Goal: Information Seeking & Learning: Learn about a topic

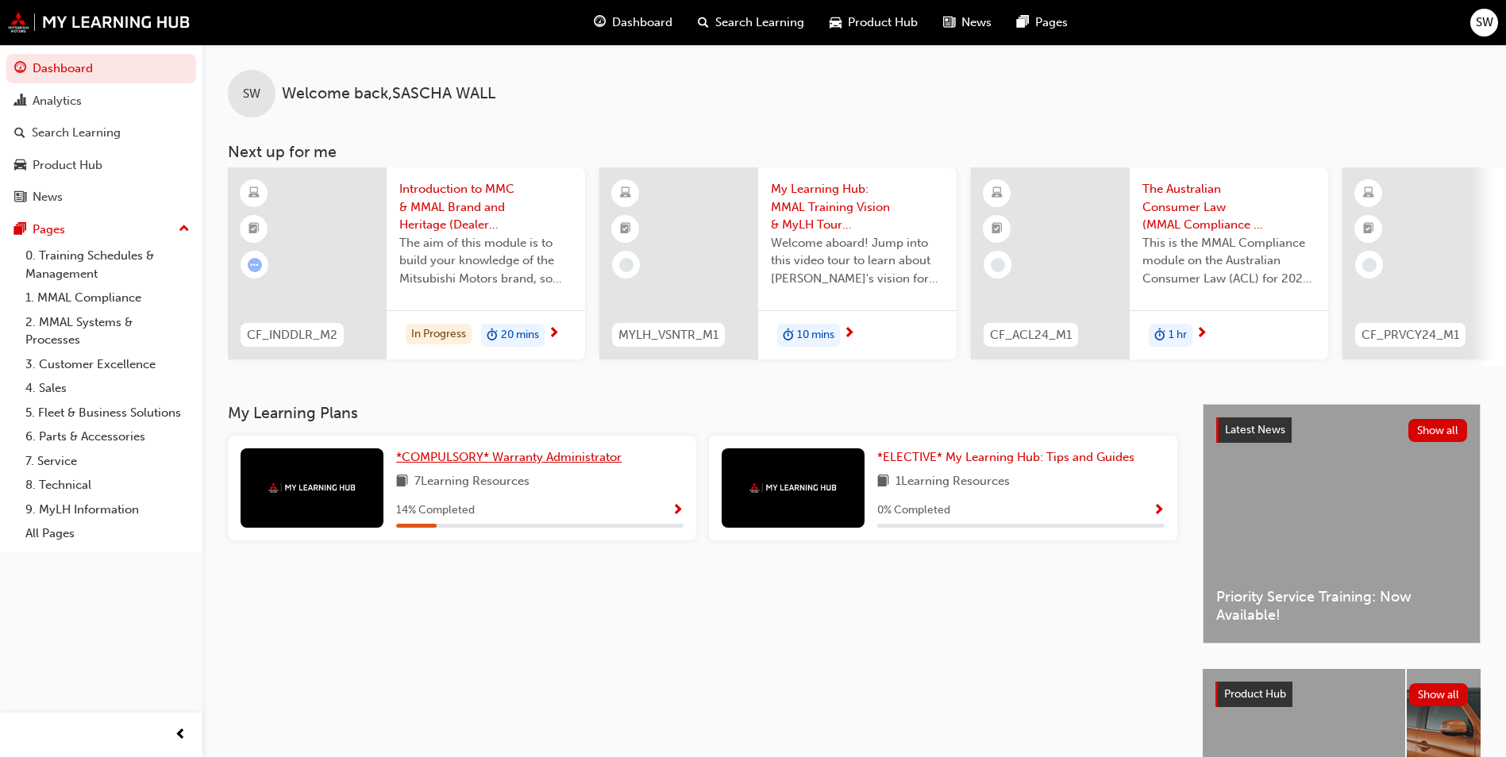
click at [588, 464] on span "*COMPULSORY* Warranty Administrator" at bounding box center [508, 457] width 225 height 14
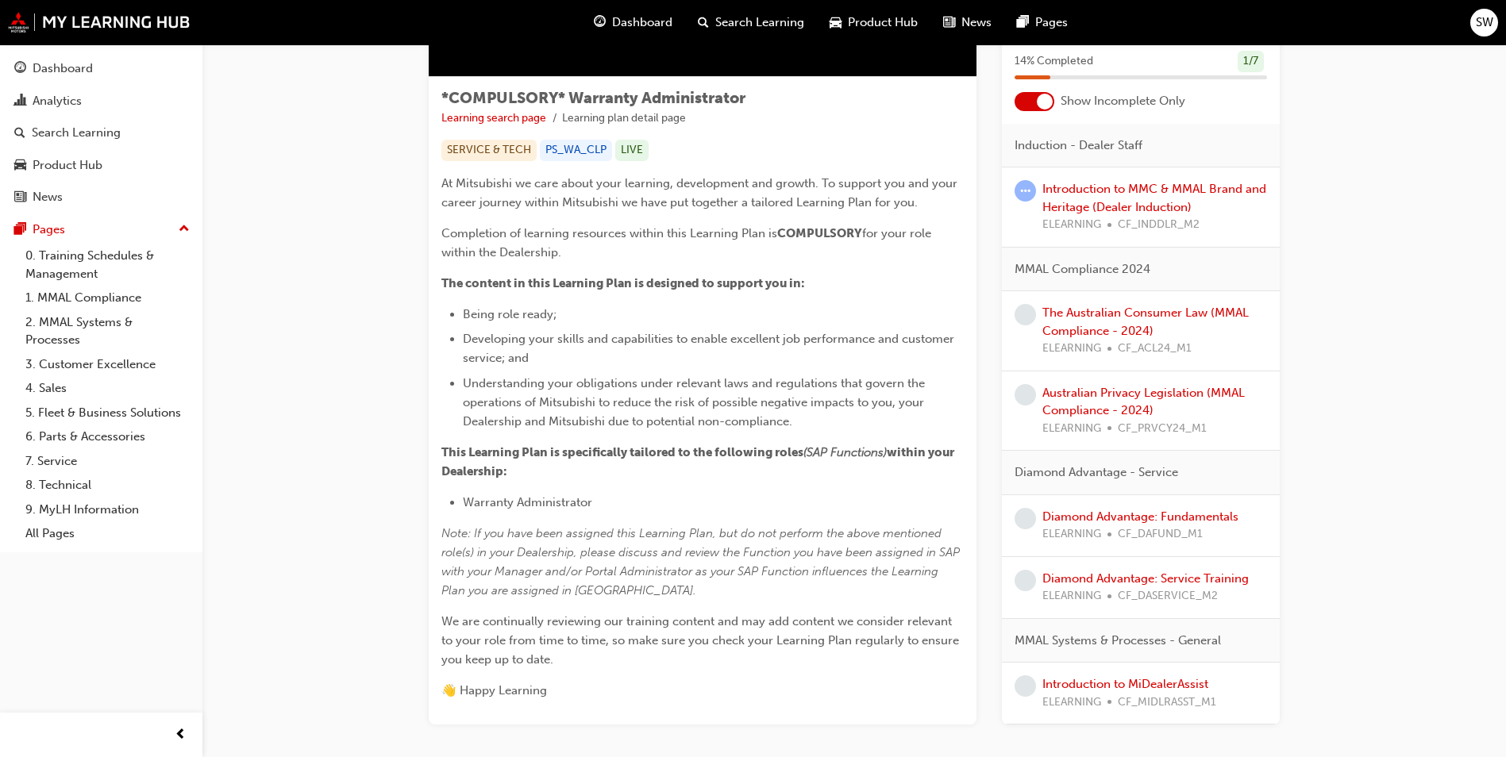
scroll to position [168, 0]
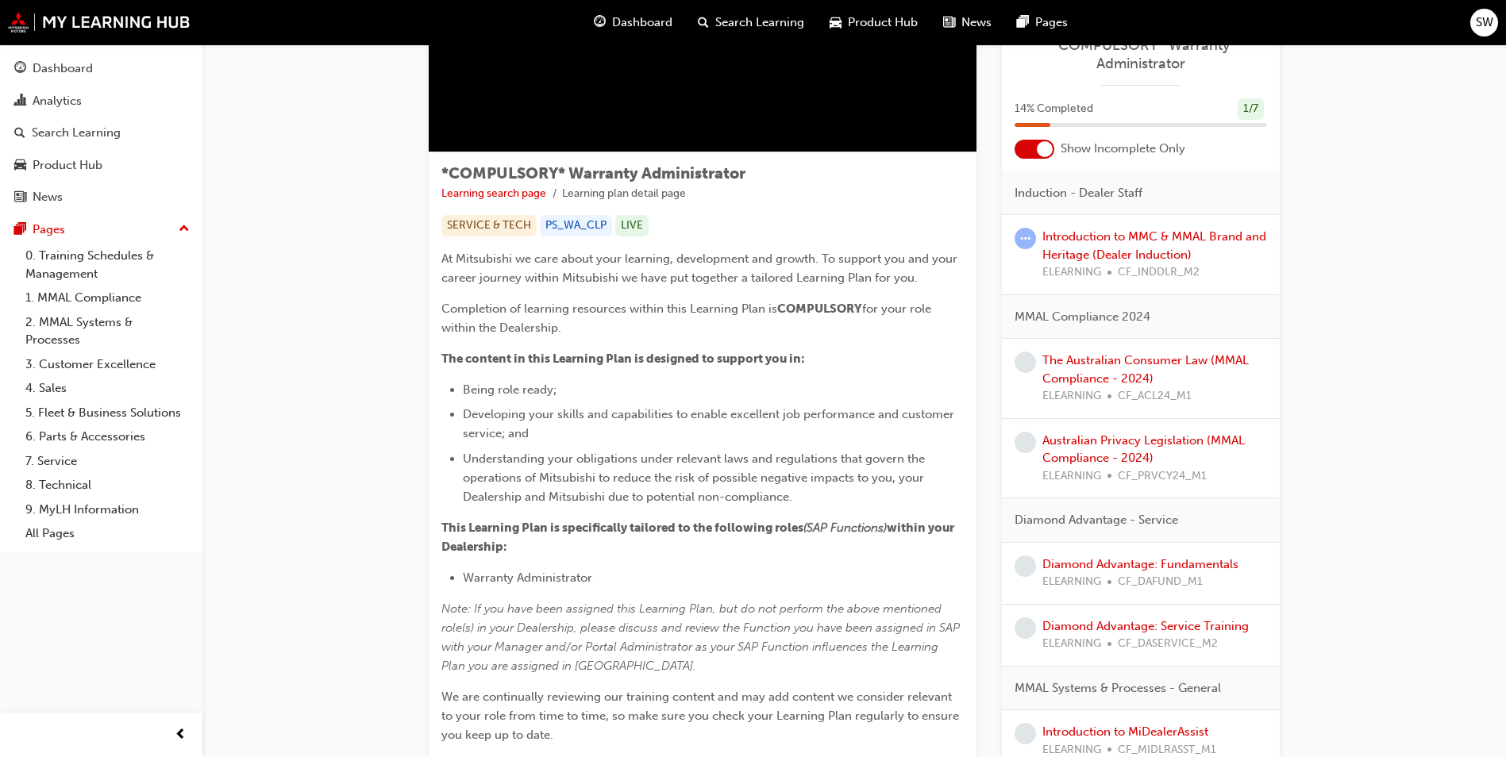
click at [868, 311] on span "for your role within the Dealership." at bounding box center [687, 318] width 493 height 33
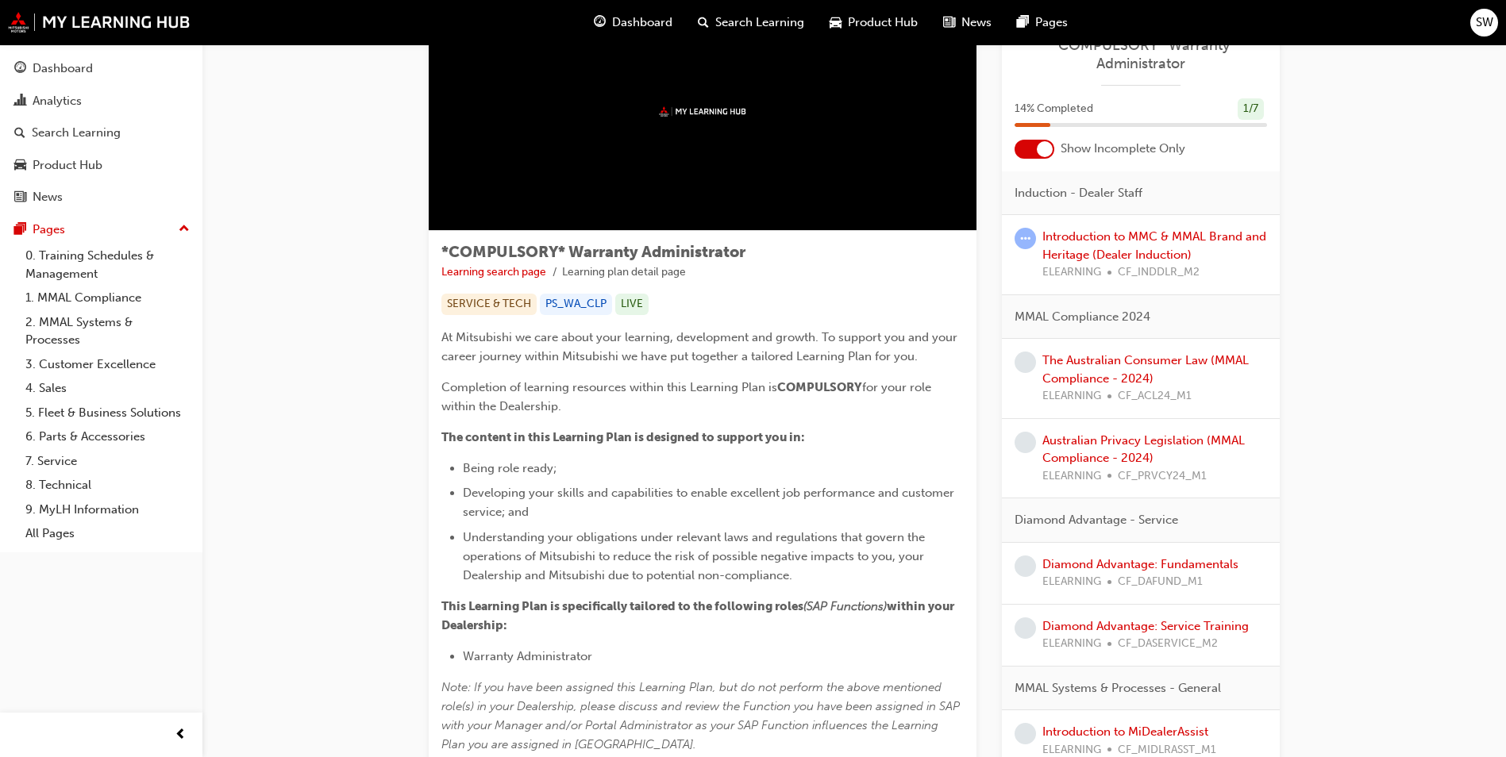
scroll to position [0, 0]
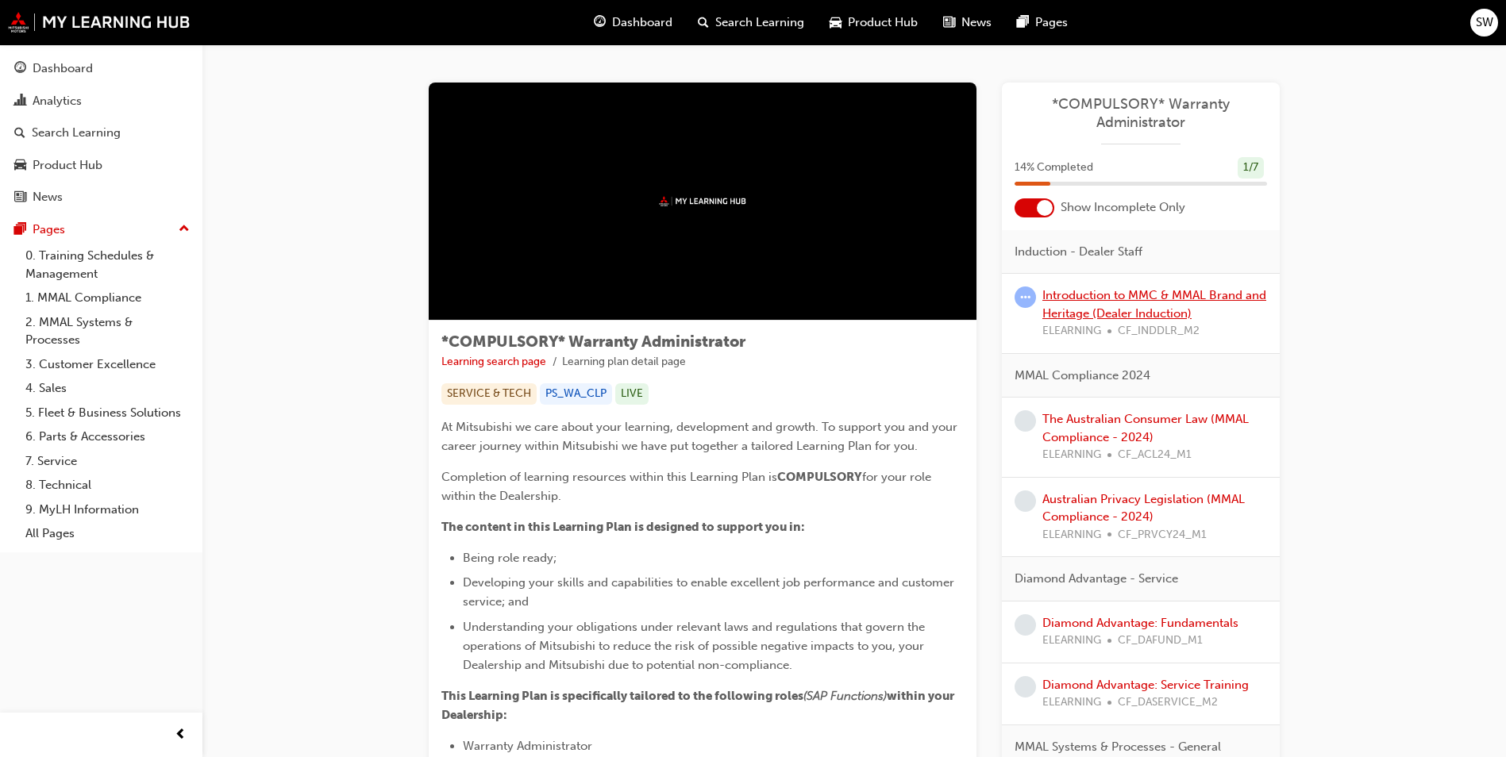
click at [1171, 299] on link "Introduction to MMC & MMAL Brand and Heritage (Dealer Induction)" at bounding box center [1154, 304] width 224 height 33
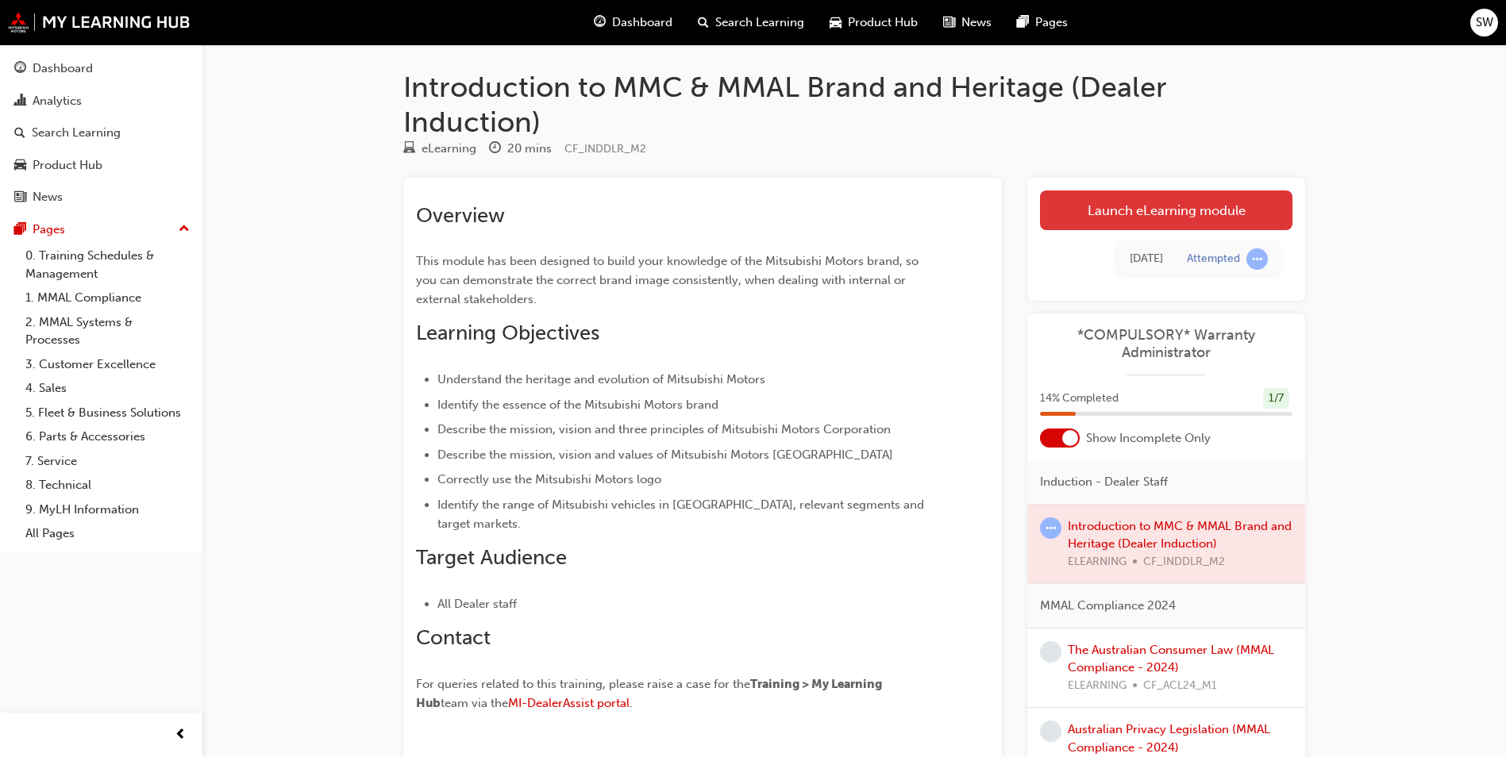
click at [1140, 218] on link "Launch eLearning module" at bounding box center [1166, 211] width 252 height 40
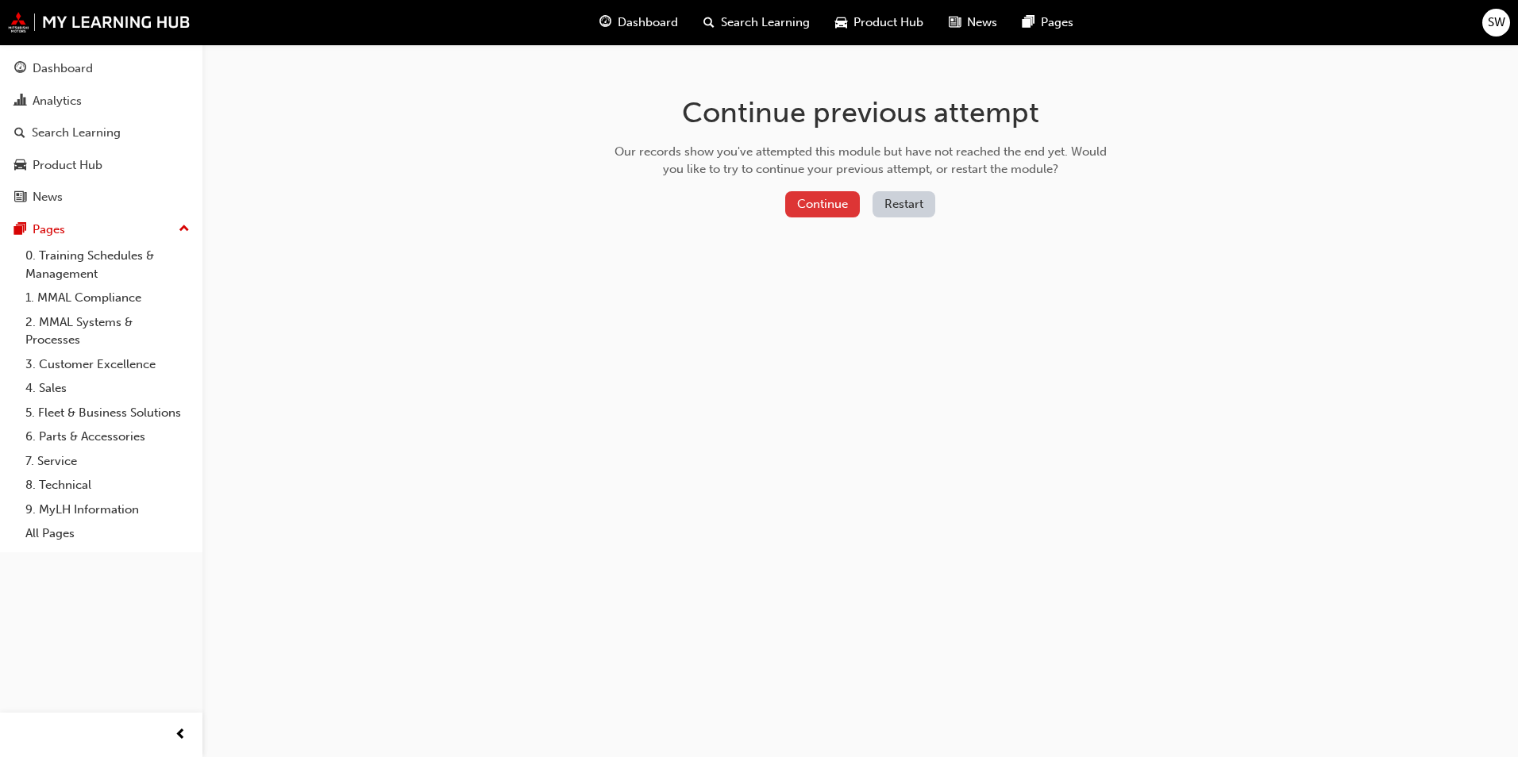
click at [815, 213] on button "Continue" at bounding box center [822, 204] width 75 height 26
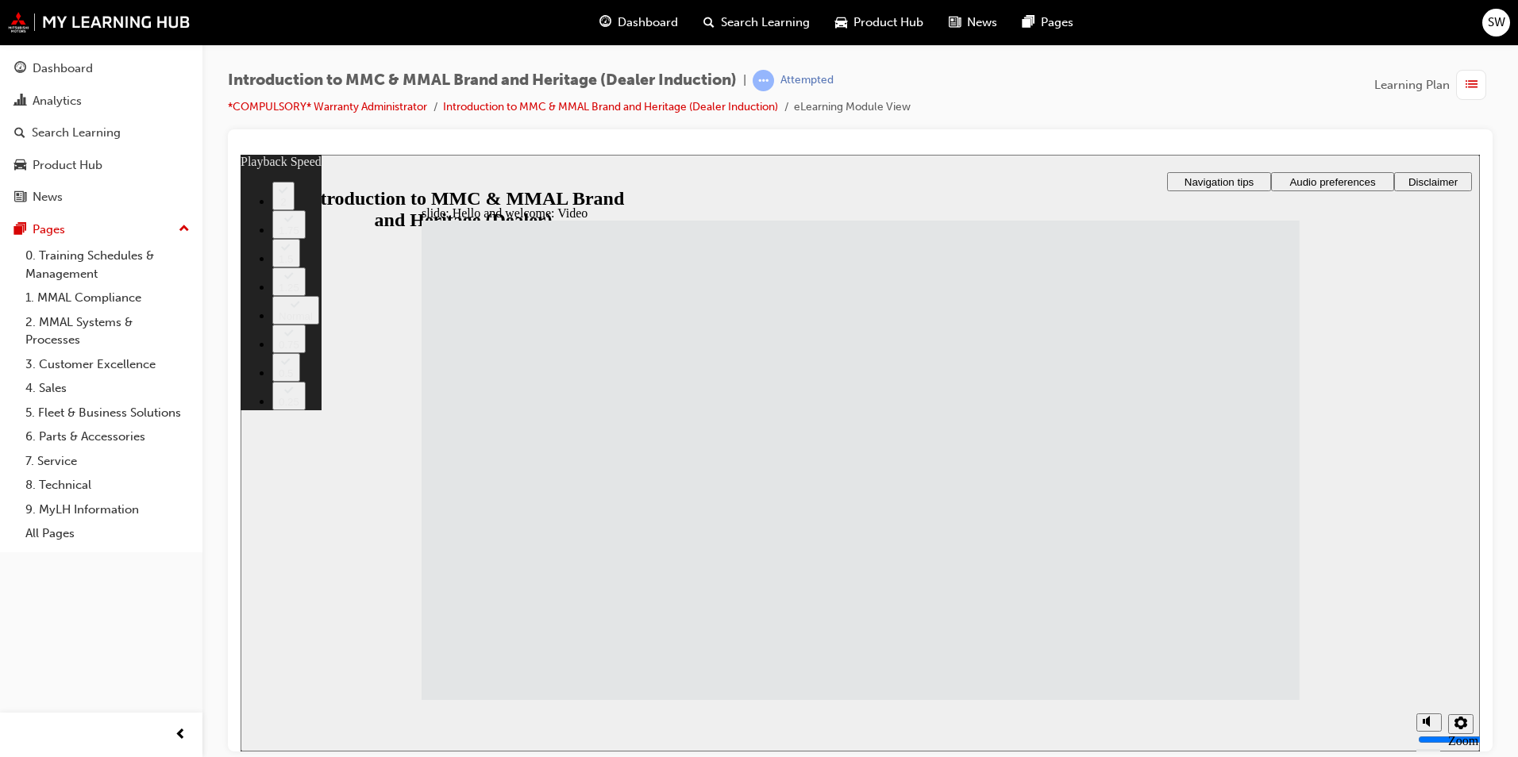
type input "33"
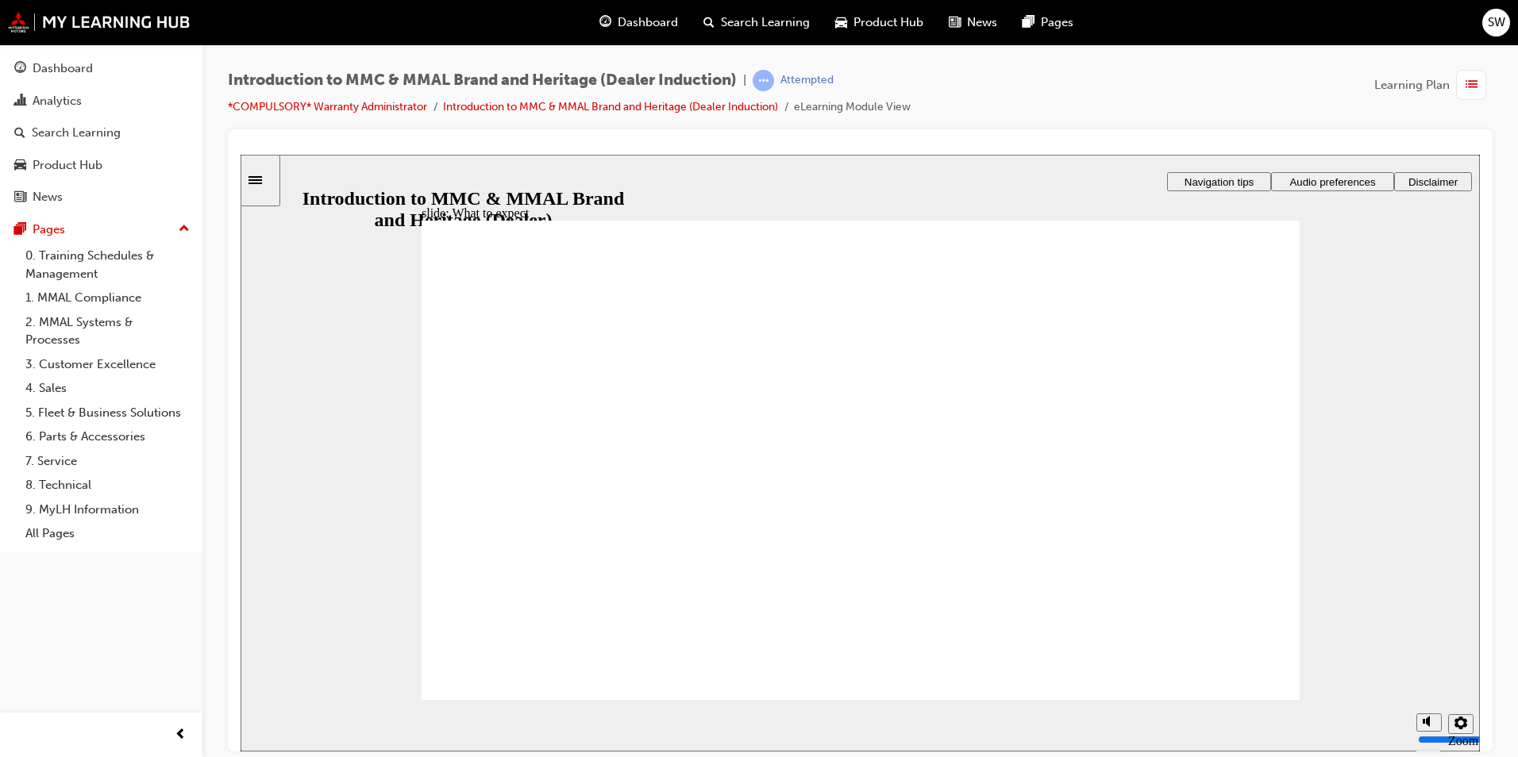
click at [123, 59] on div "Dashboard" at bounding box center [101, 69] width 174 height 20
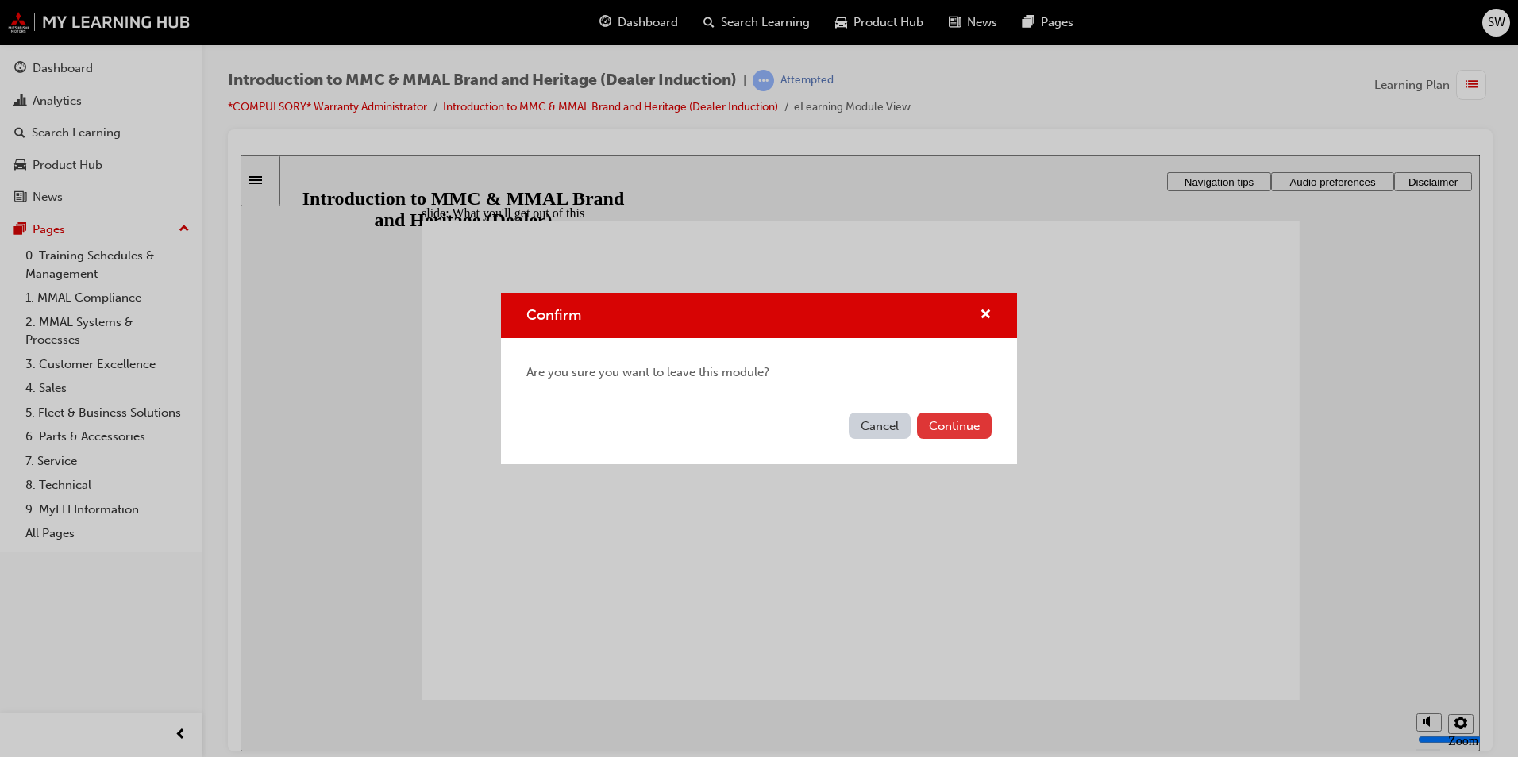
click at [942, 429] on button "Continue" at bounding box center [954, 426] width 75 height 26
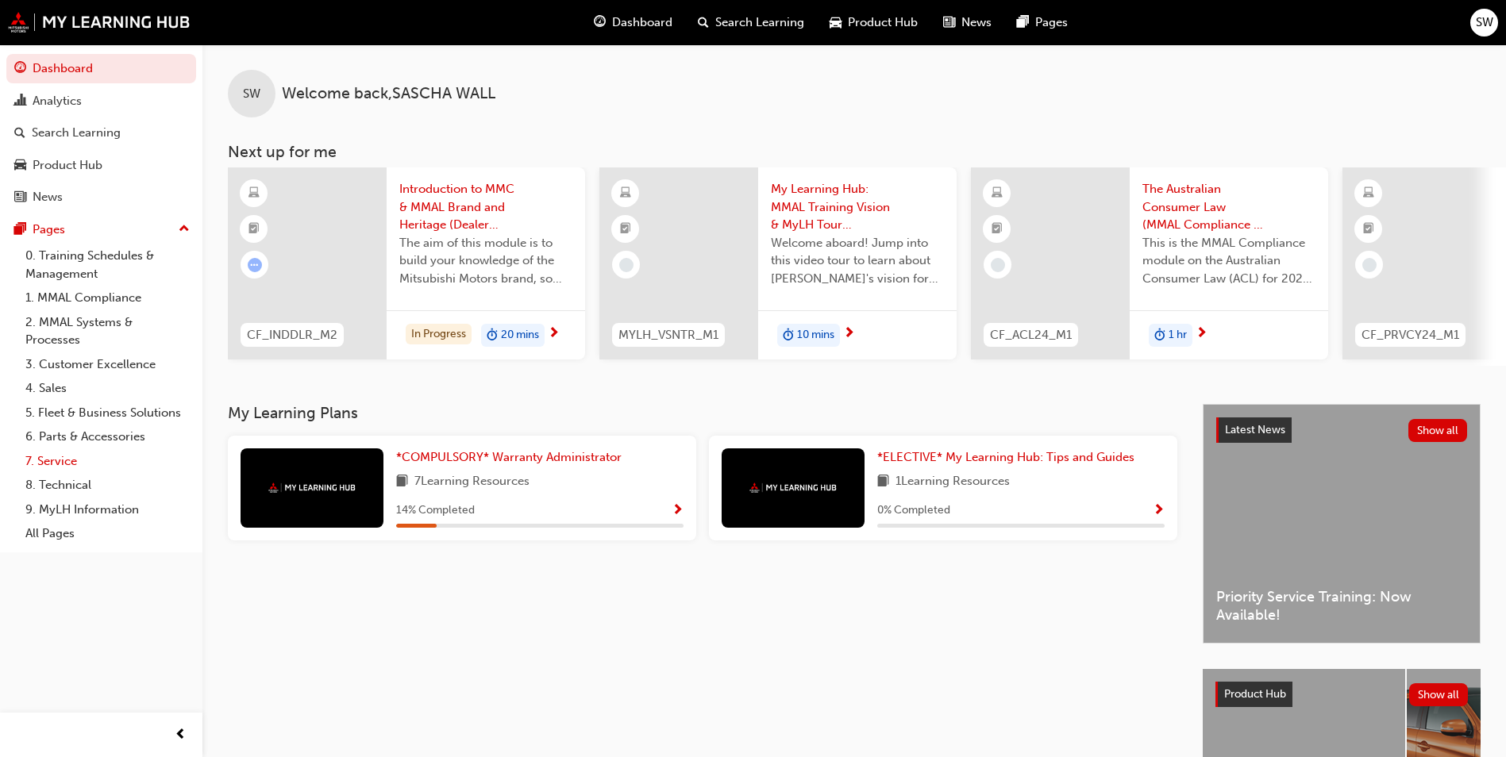
click at [101, 464] on link "7. Service" at bounding box center [107, 461] width 177 height 25
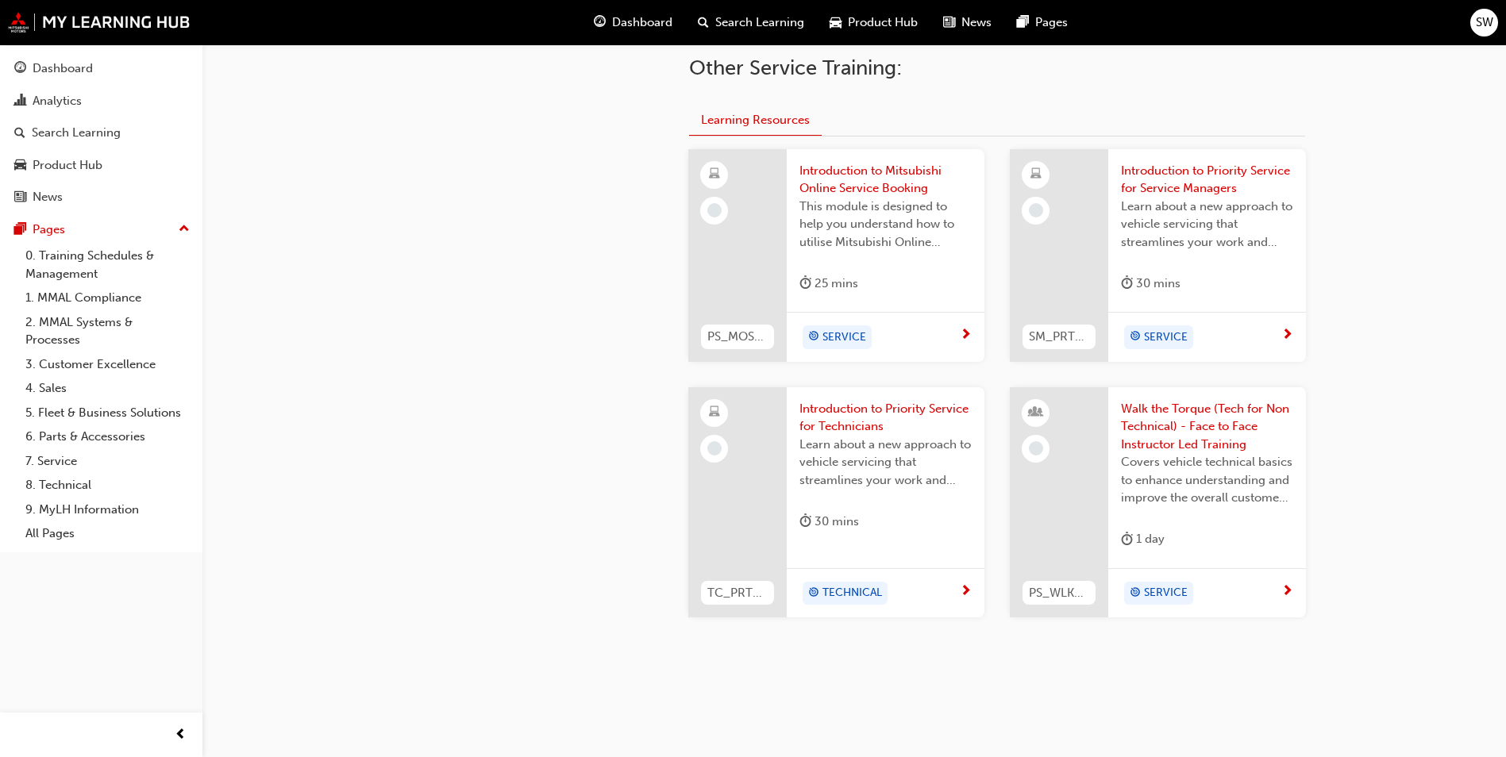
scroll to position [662, 0]
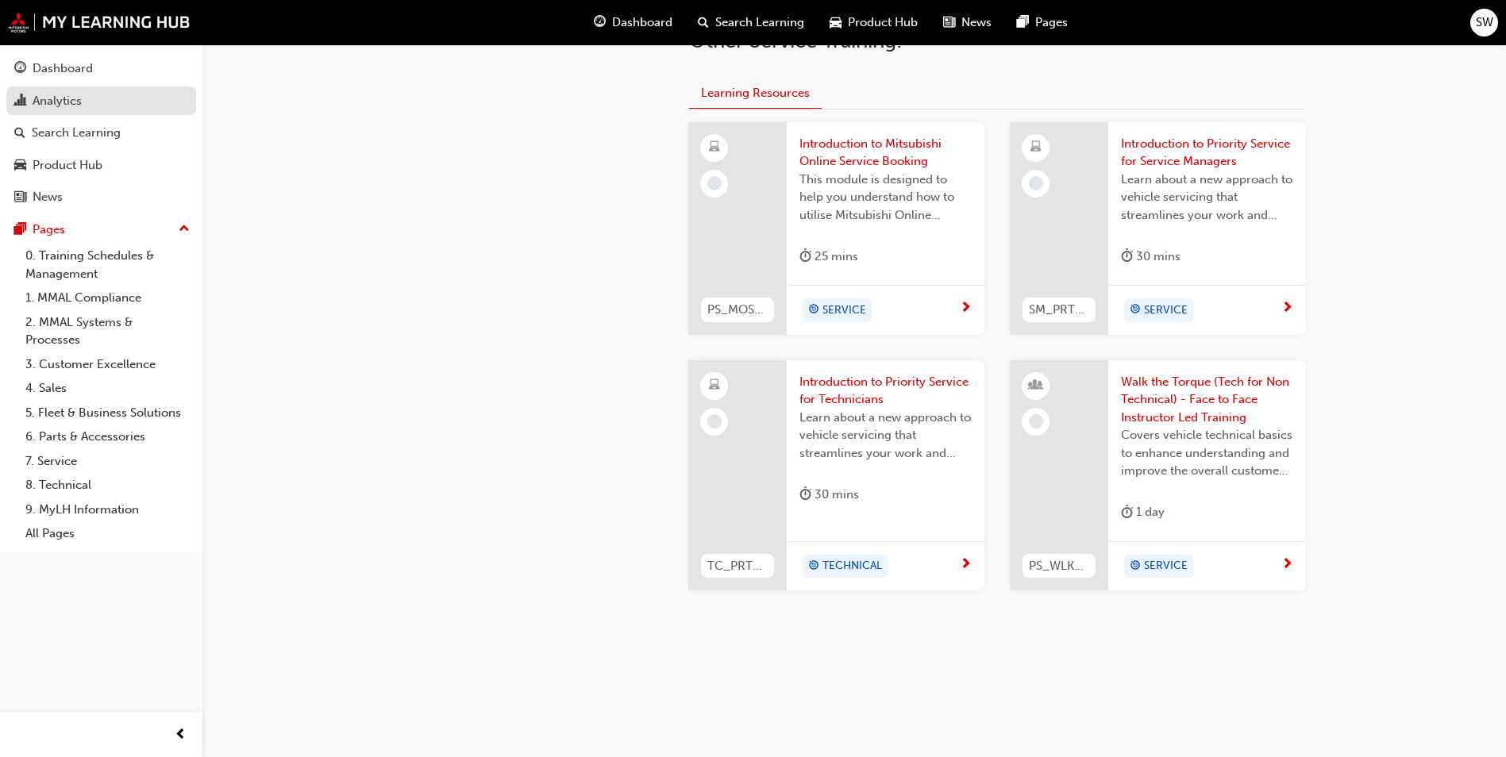
click at [121, 105] on div "Analytics" at bounding box center [101, 101] width 174 height 20
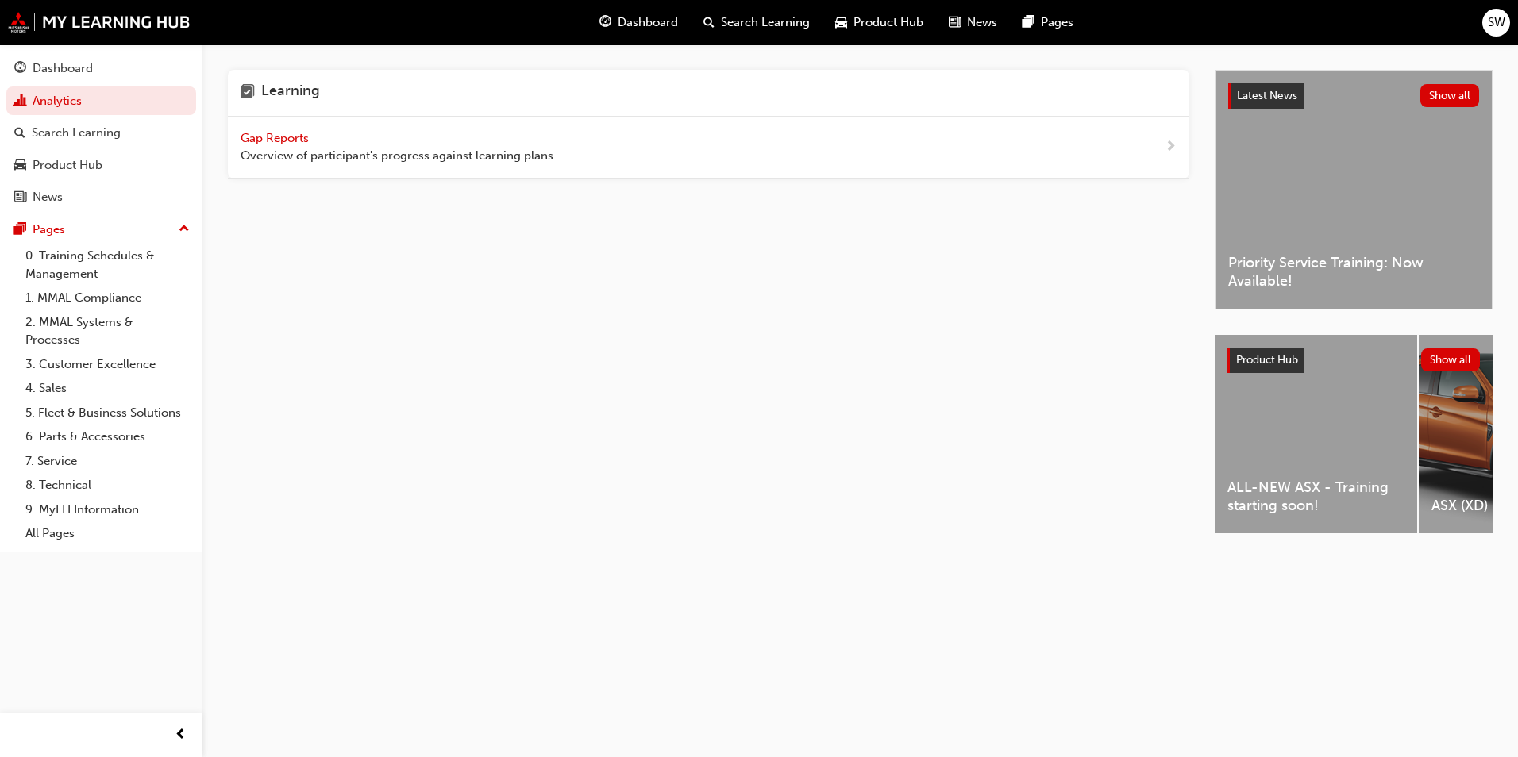
click at [853, 19] on span "Product Hub" at bounding box center [888, 22] width 70 height 18
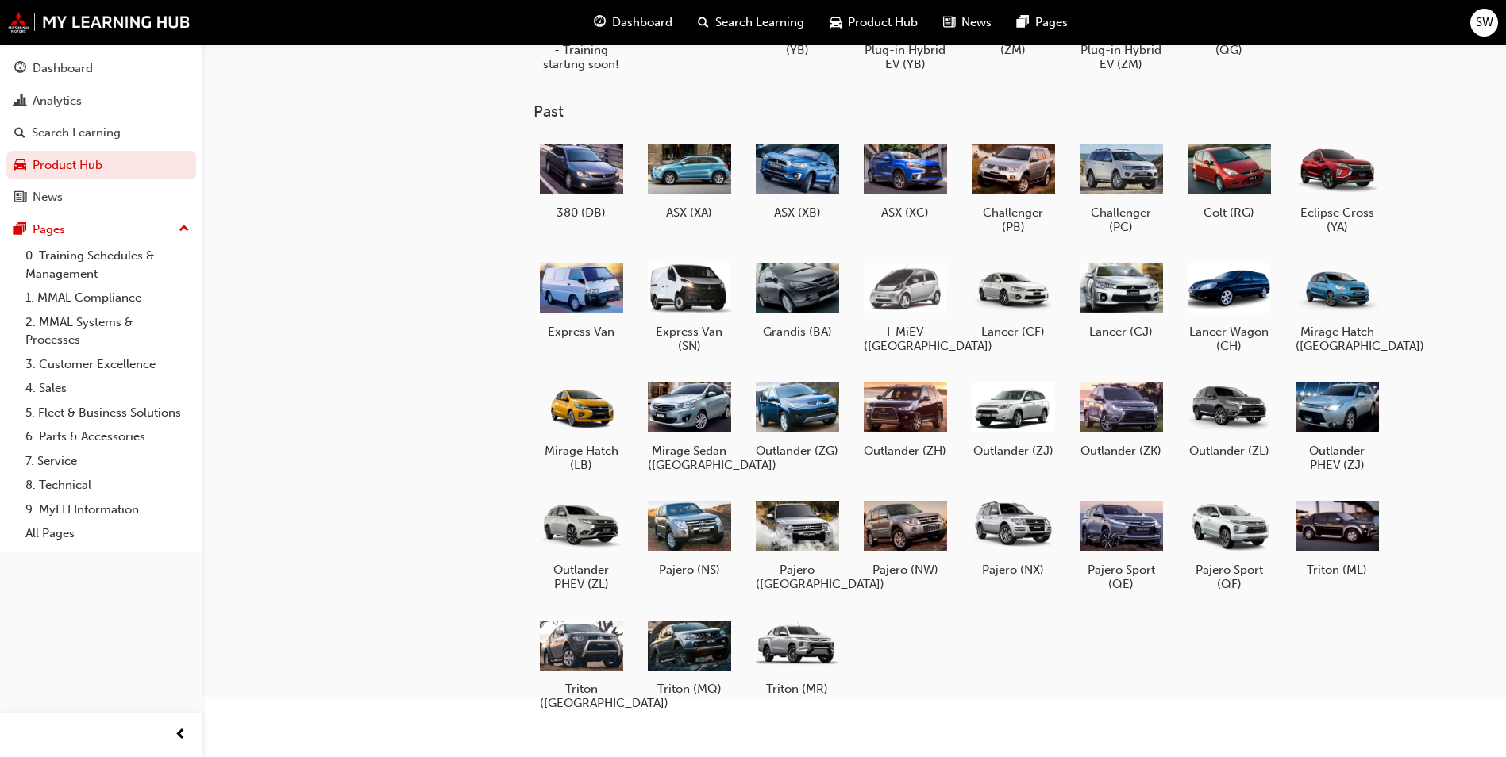
scroll to position [159, 0]
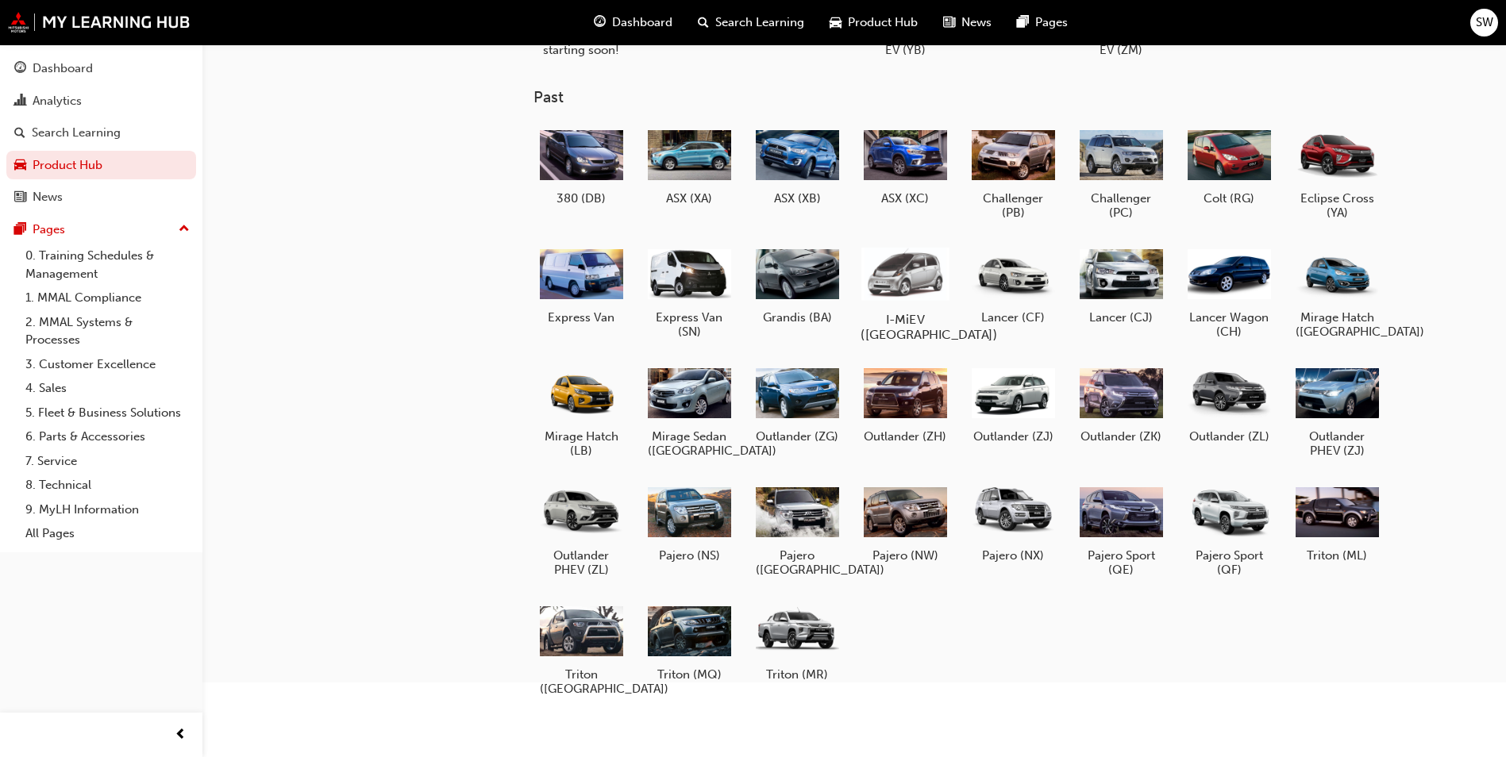
click at [908, 275] on div at bounding box center [905, 274] width 88 height 64
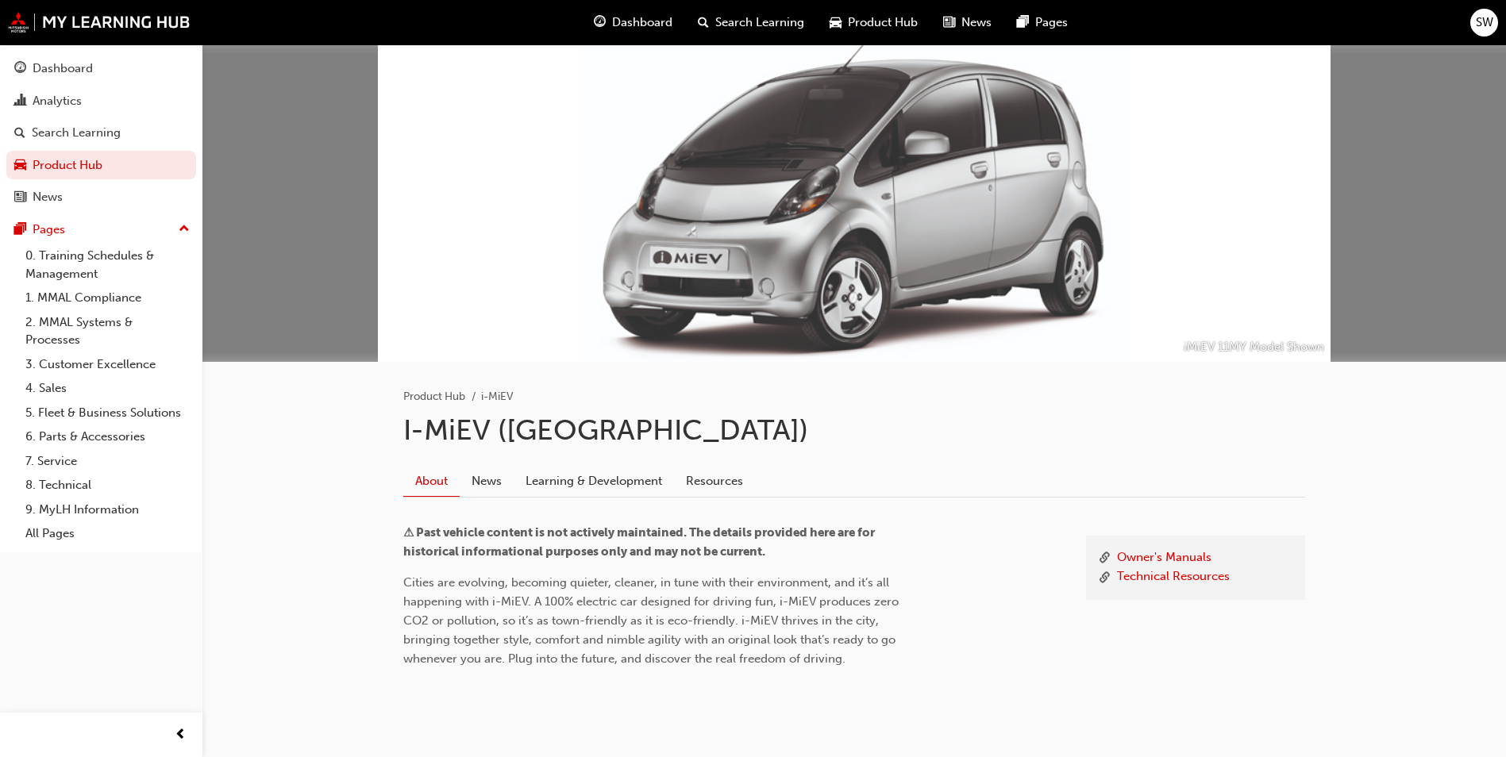
scroll to position [39, 0]
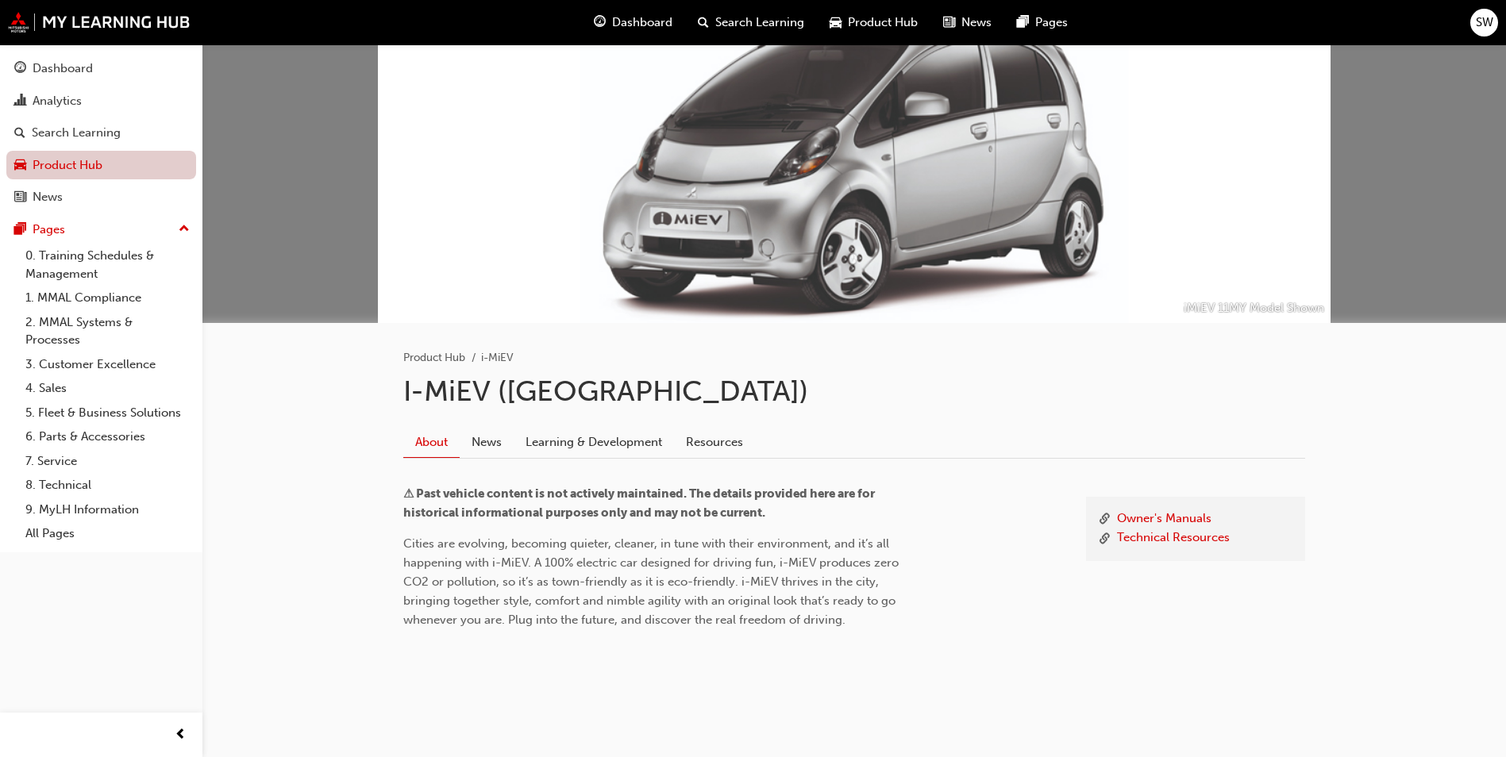
click at [55, 161] on link "Product Hub" at bounding box center [101, 165] width 190 height 29
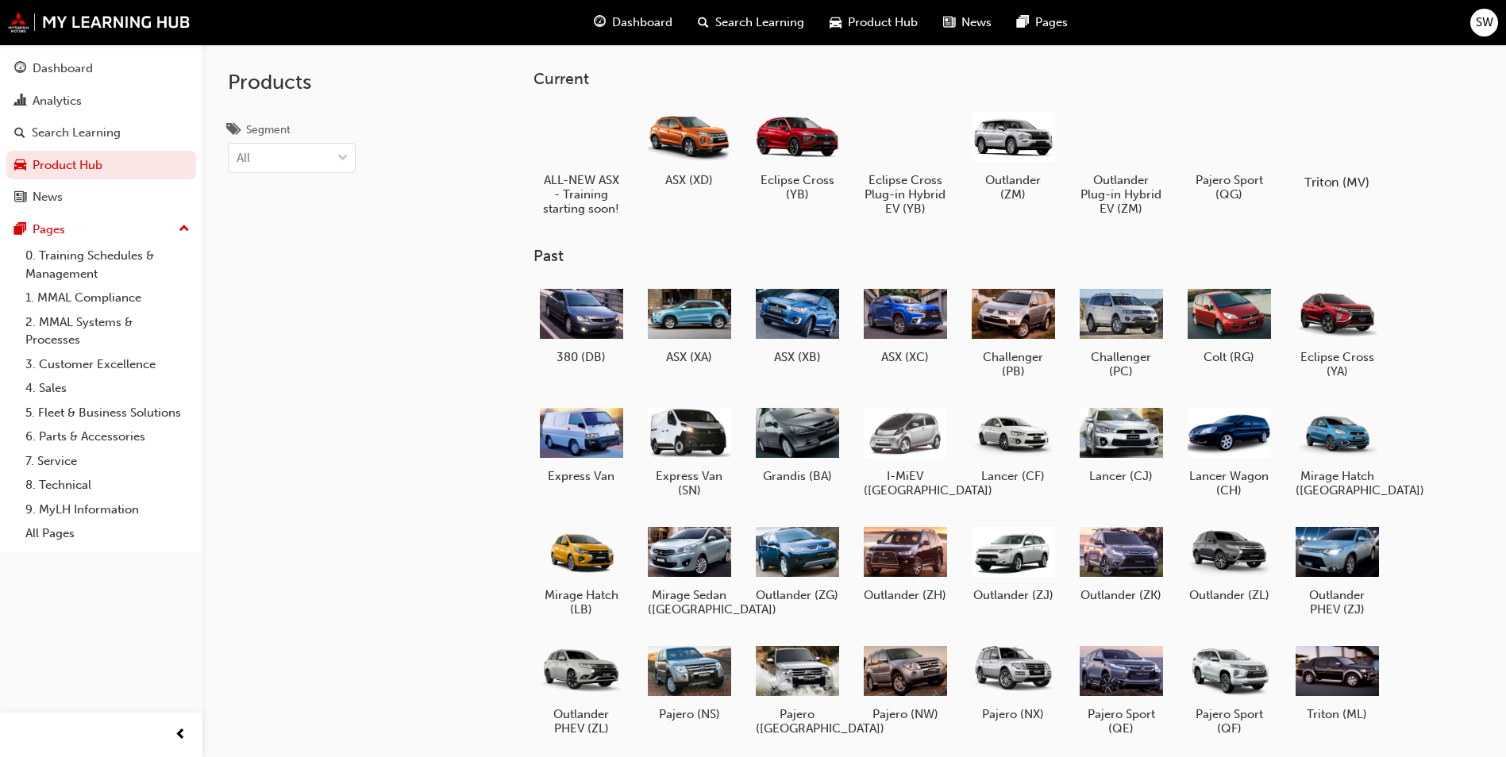
click at [1340, 150] on div at bounding box center [1337, 137] width 88 height 64
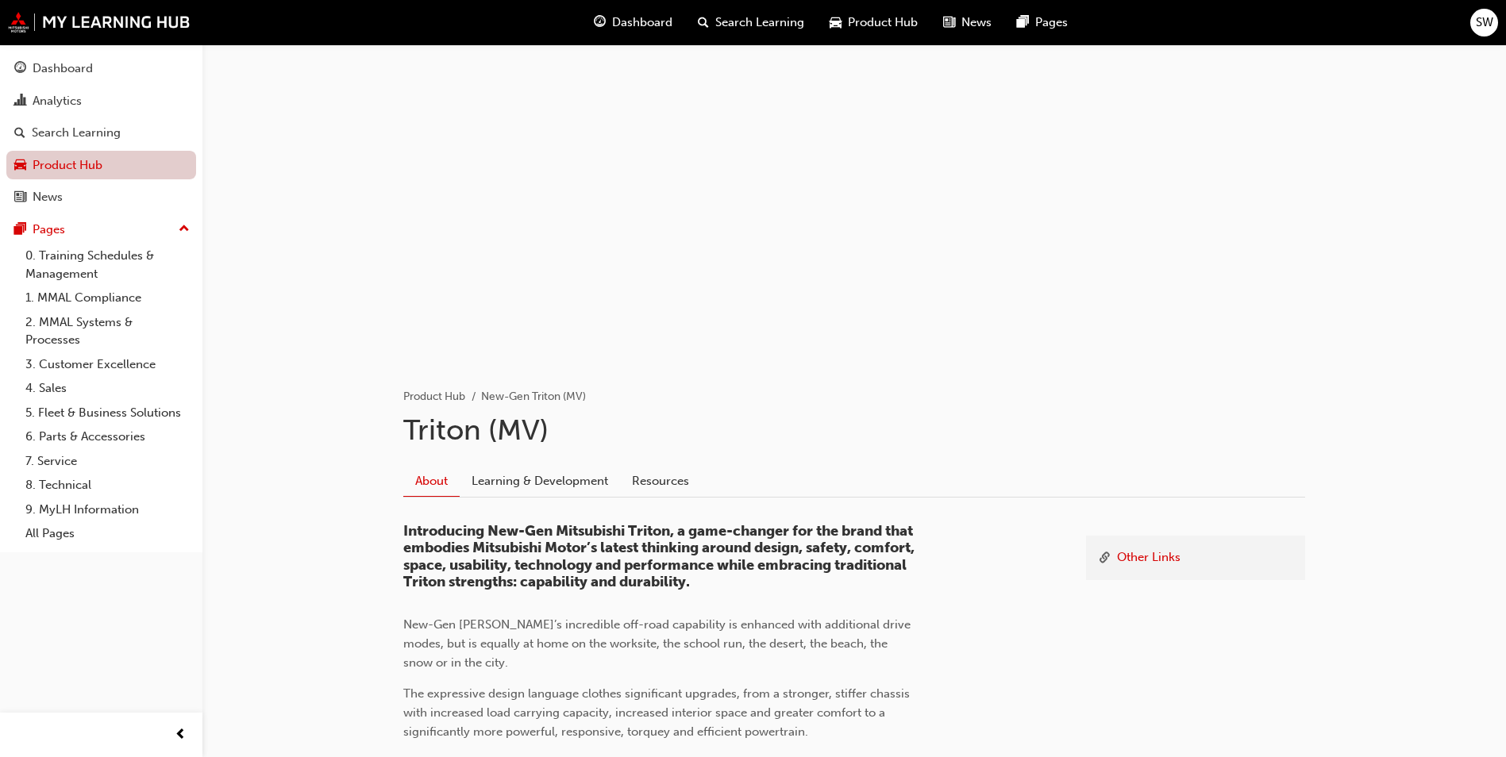
click at [86, 157] on link "Product Hub" at bounding box center [101, 165] width 190 height 29
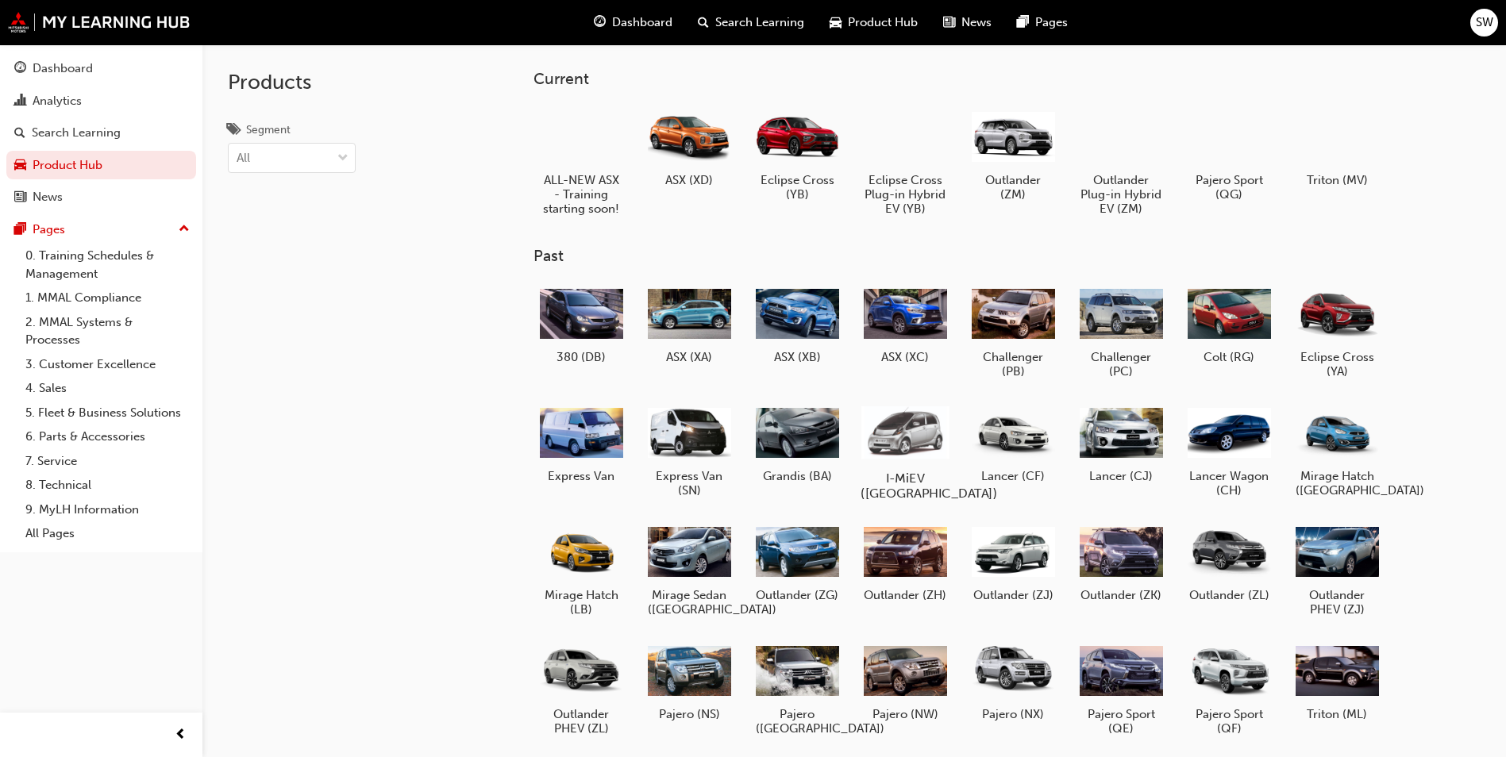
scroll to position [166, 0]
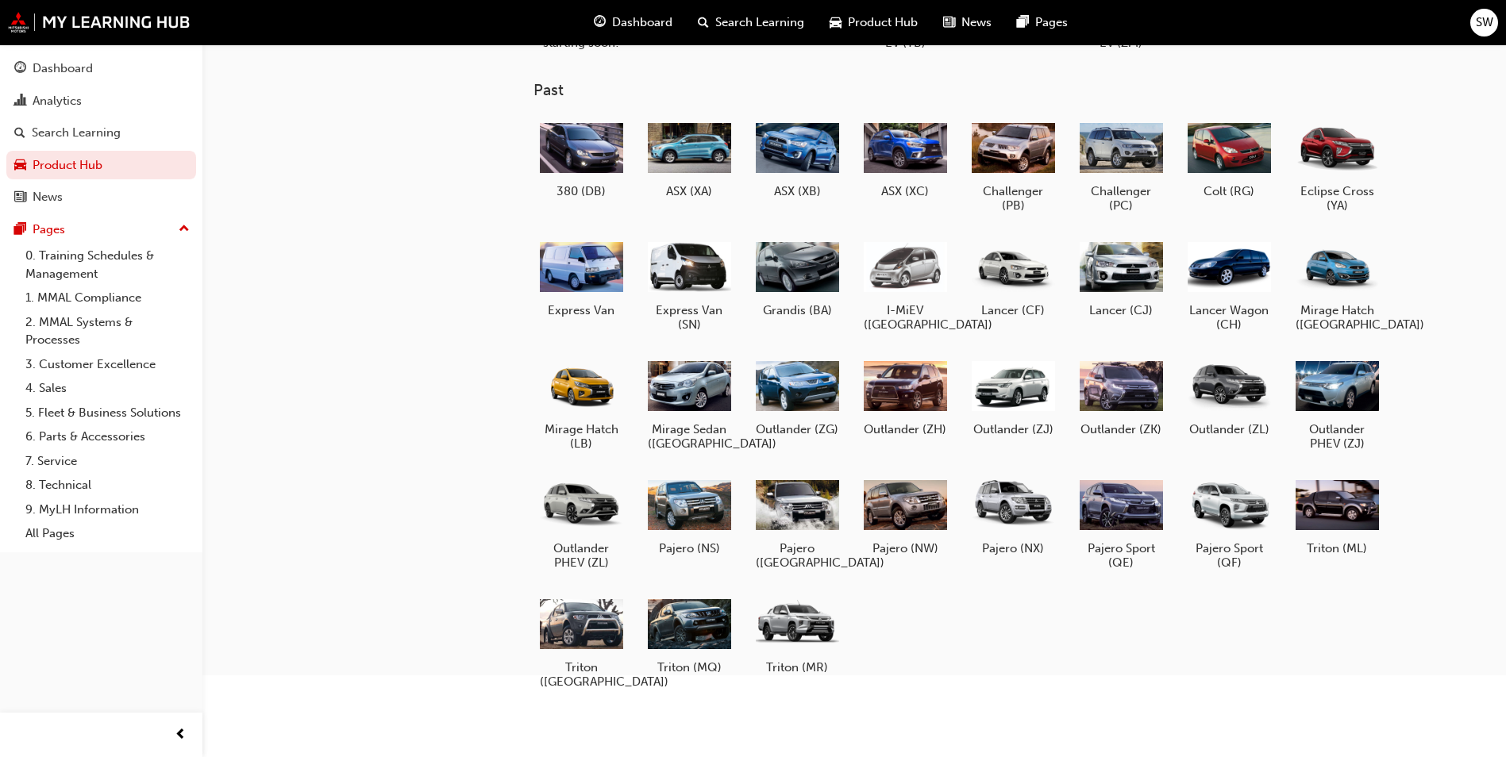
click at [1084, 651] on div "380 (DB) ASX (XA) ASX (XB) ASX (XC) Challenger (PB) Challenger (PC) Colt (RG) E…" at bounding box center [984, 410] width 902 height 595
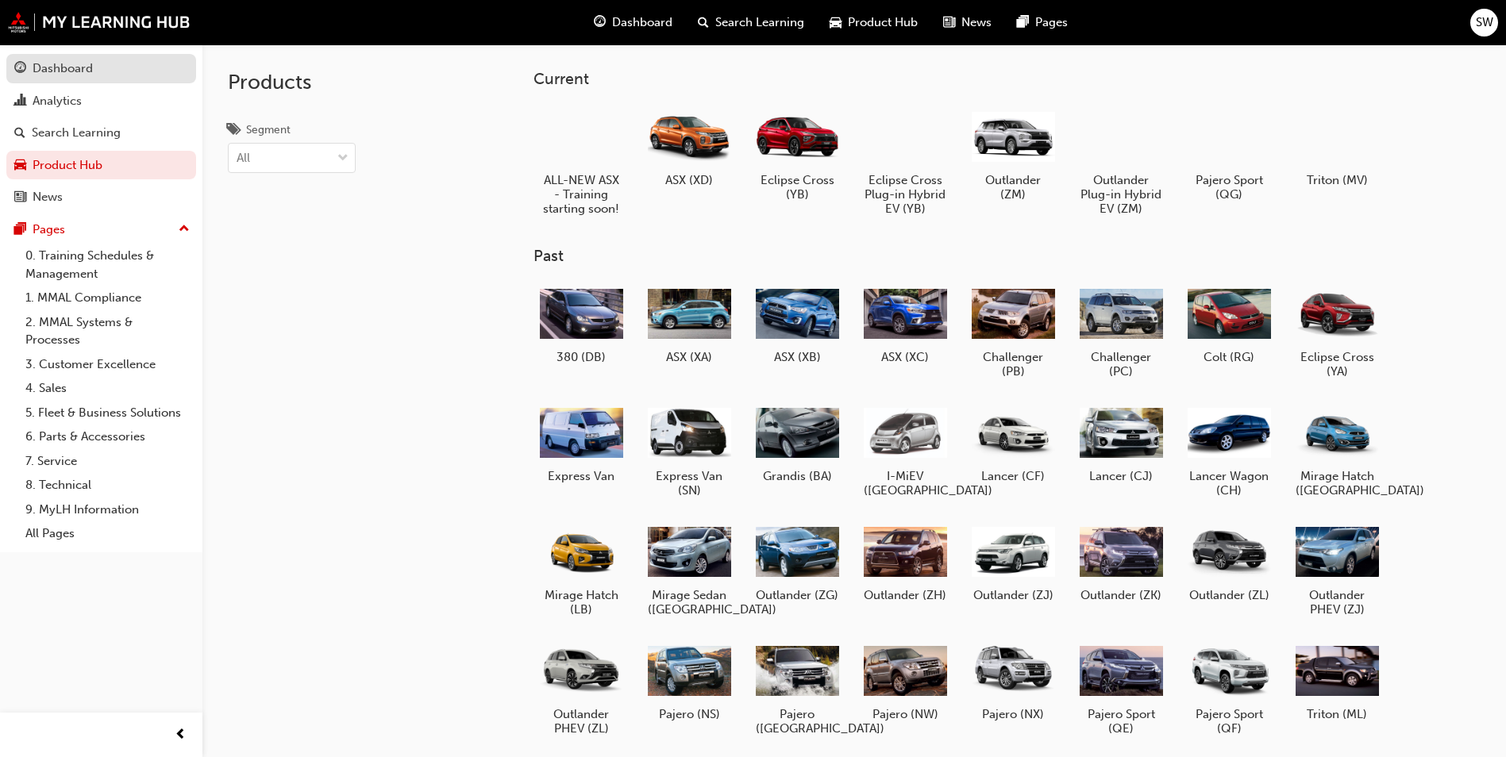
click at [141, 67] on div "Dashboard" at bounding box center [101, 69] width 174 height 20
